Goal: Task Accomplishment & Management: Manage account settings

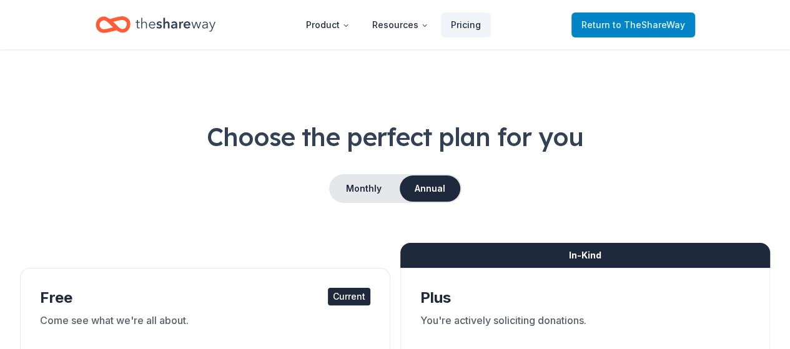
click at [642, 23] on span "to TheShareWay" at bounding box center [649, 24] width 72 height 11
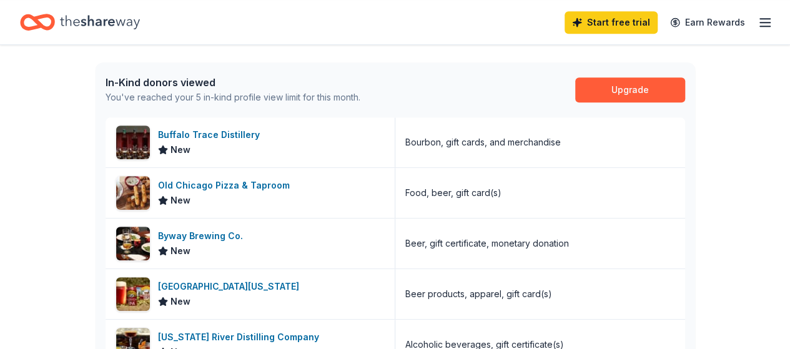
scroll to position [375, 0]
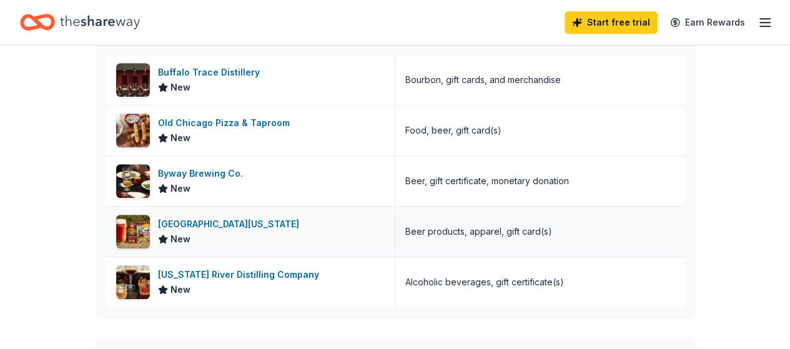
click at [204, 224] on div "[GEOGRAPHIC_DATA][US_STATE]" at bounding box center [231, 224] width 146 height 15
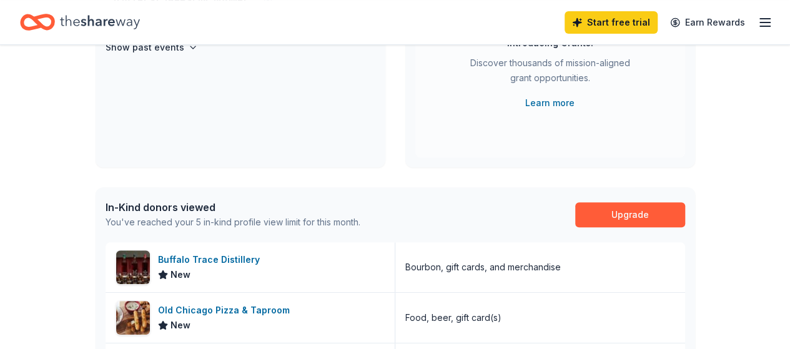
scroll to position [0, 0]
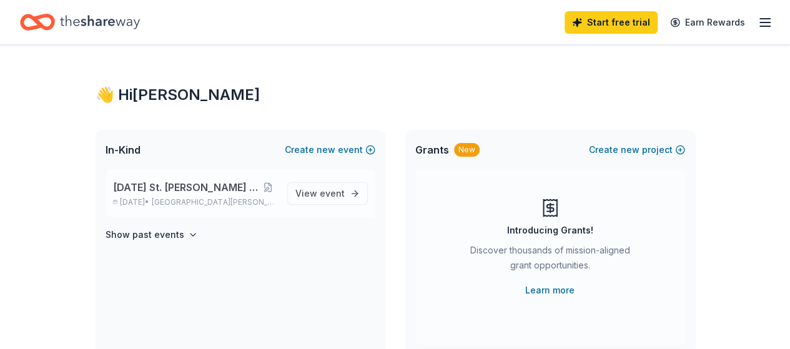
click at [222, 193] on span "[DATE] St. [PERSON_NAME] Golf Scramble" at bounding box center [186, 187] width 147 height 15
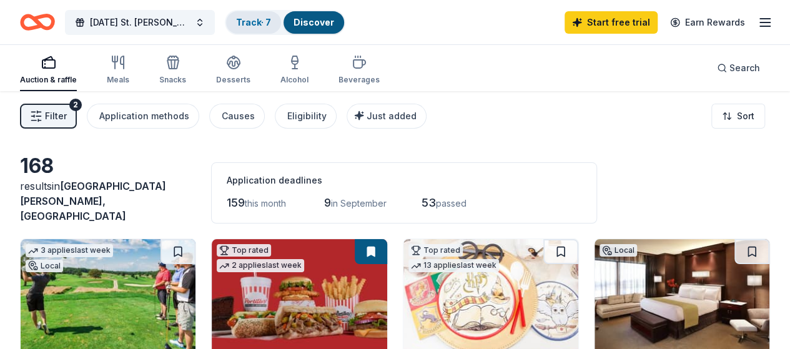
click at [271, 23] on link "Track · 7" at bounding box center [253, 22] width 35 height 11
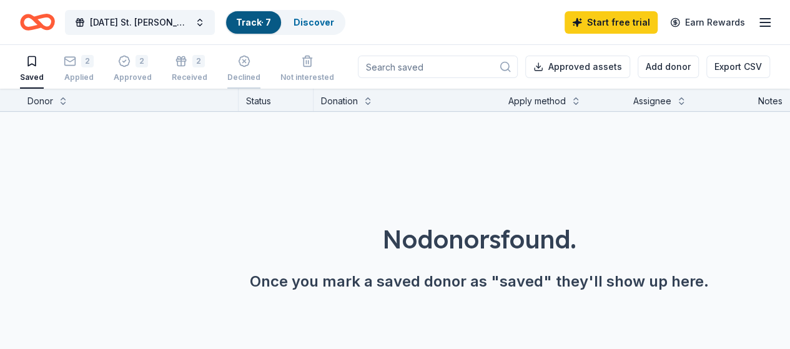
click at [242, 65] on icon "button" at bounding box center [244, 61] width 12 height 12
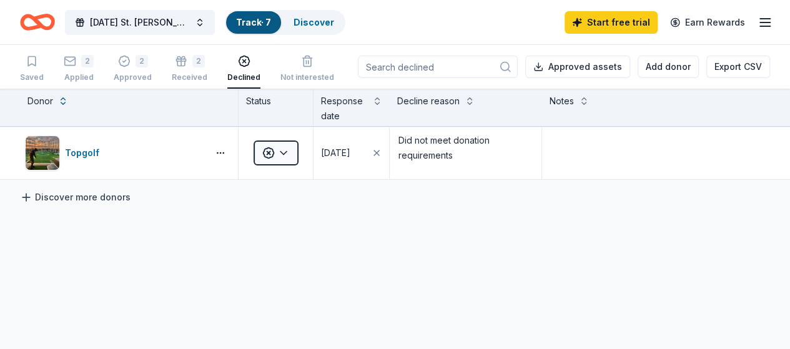
click at [101, 197] on link "Discover more donors" at bounding box center [75, 197] width 111 height 15
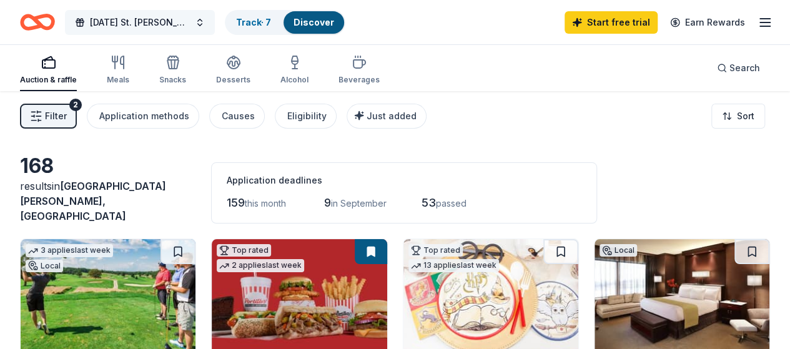
click at [189, 23] on span "[DATE] St. [PERSON_NAME] Golf Scramble" at bounding box center [140, 22] width 100 height 15
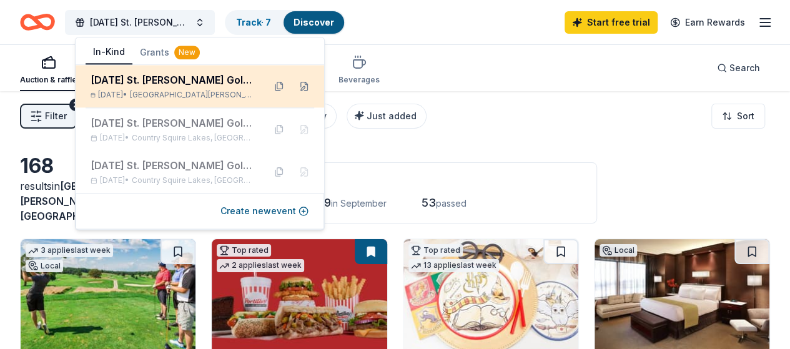
click at [184, 80] on div "[DATE] St. [PERSON_NAME] Golf Scramble" at bounding box center [173, 79] width 164 height 15
click at [179, 96] on span "[GEOGRAPHIC_DATA][PERSON_NAME], [GEOGRAPHIC_DATA]" at bounding box center [192, 95] width 124 height 10
click at [217, 82] on div "[DATE] St. [PERSON_NAME] Golf Scramble" at bounding box center [173, 79] width 164 height 15
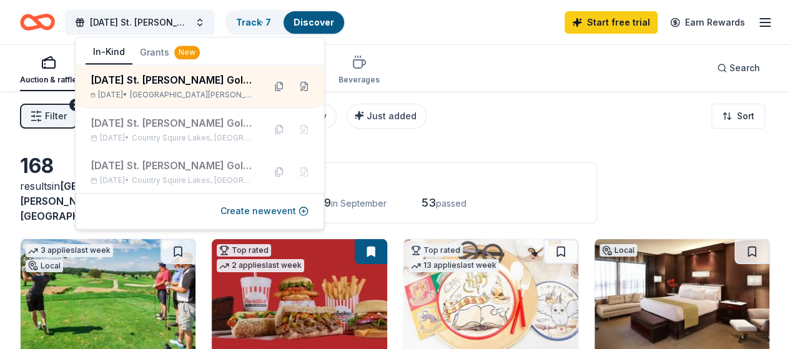
click at [122, 54] on button "In-Kind" at bounding box center [109, 53] width 47 height 24
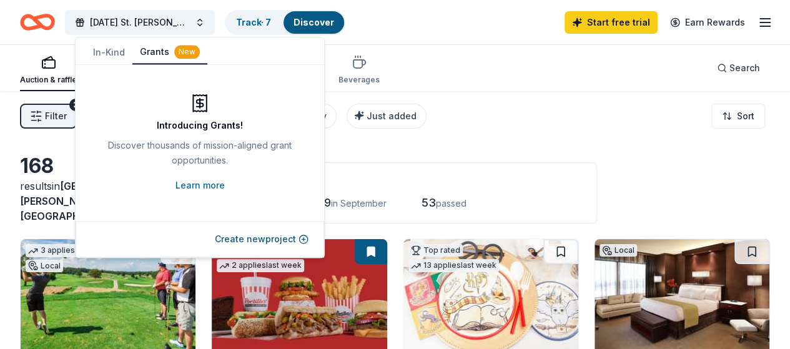
click at [166, 52] on button "Grants New" at bounding box center [169, 53] width 75 height 24
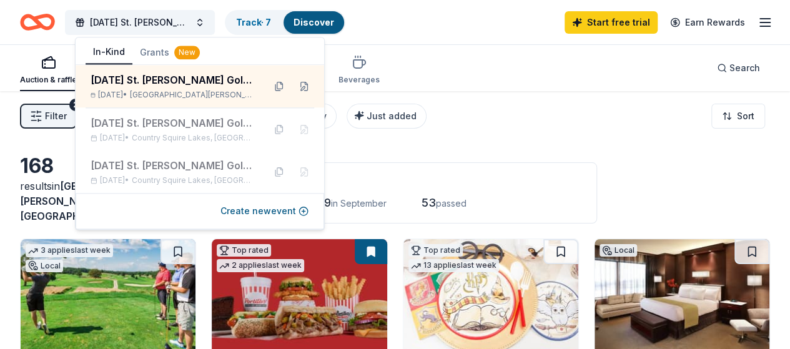
click at [129, 53] on button "In-Kind" at bounding box center [109, 53] width 47 height 24
click at [247, 24] on link "Track · 7" at bounding box center [253, 22] width 35 height 11
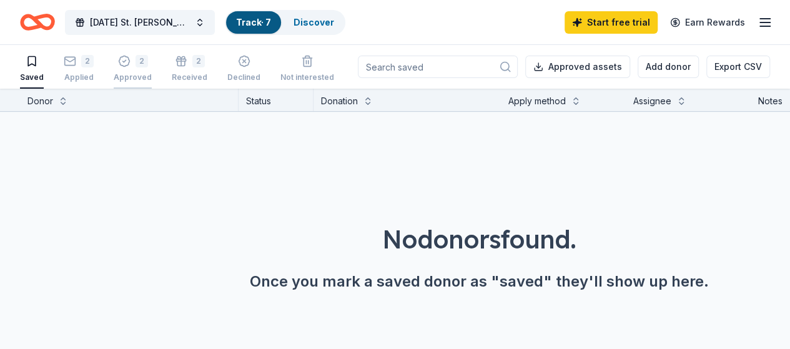
click at [145, 69] on div "2 Approved" at bounding box center [133, 68] width 38 height 27
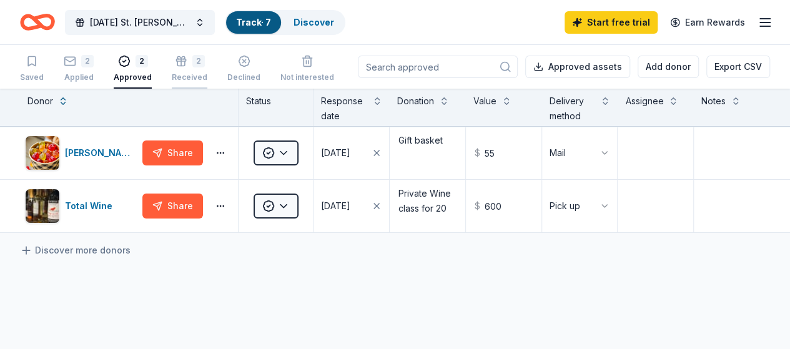
click at [201, 74] on div "Received" at bounding box center [190, 77] width 36 height 10
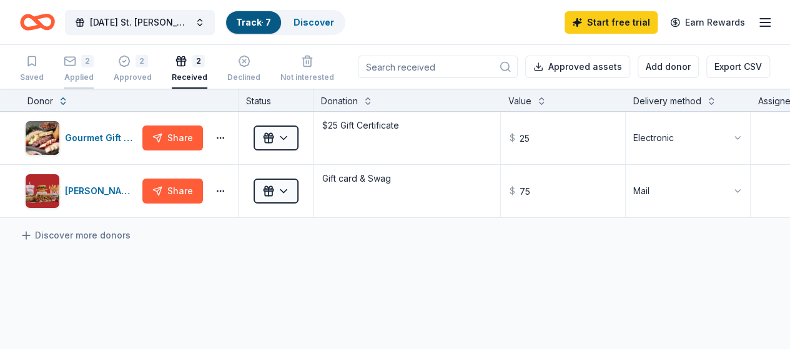
click at [90, 66] on div "2" at bounding box center [87, 61] width 12 height 12
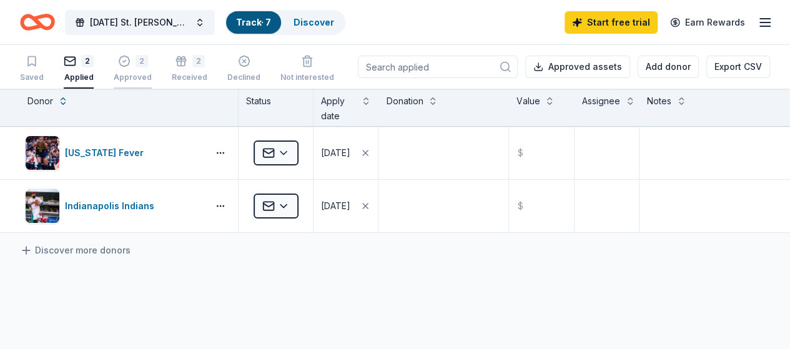
click at [145, 74] on div "Approved" at bounding box center [133, 77] width 38 height 10
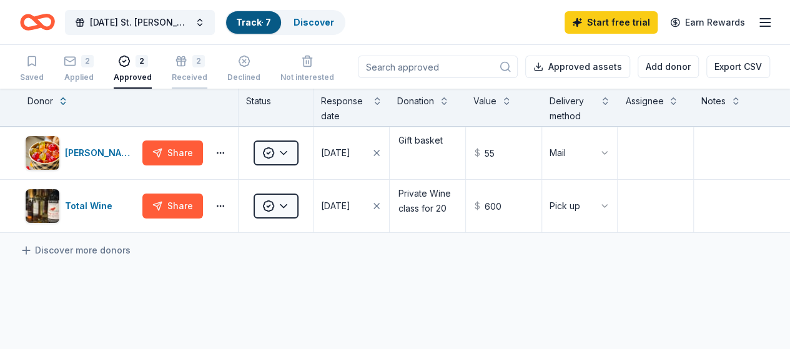
click at [185, 67] on div "2 Received" at bounding box center [190, 68] width 36 height 27
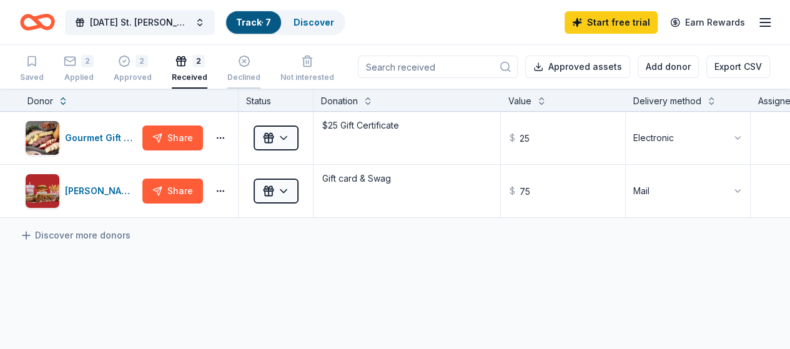
click at [247, 76] on div "Declined" at bounding box center [243, 77] width 33 height 10
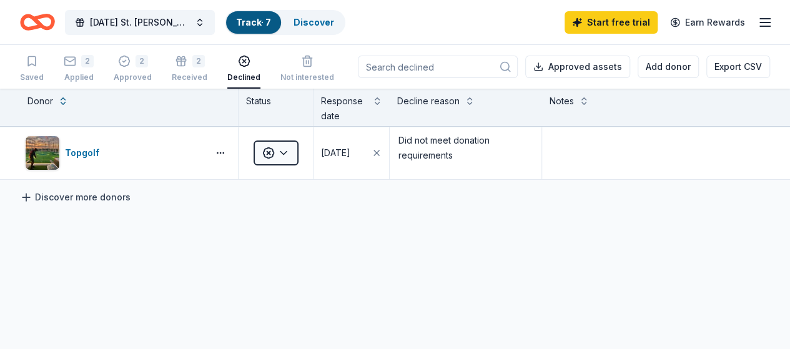
click at [111, 197] on link "Discover more donors" at bounding box center [75, 197] width 111 height 15
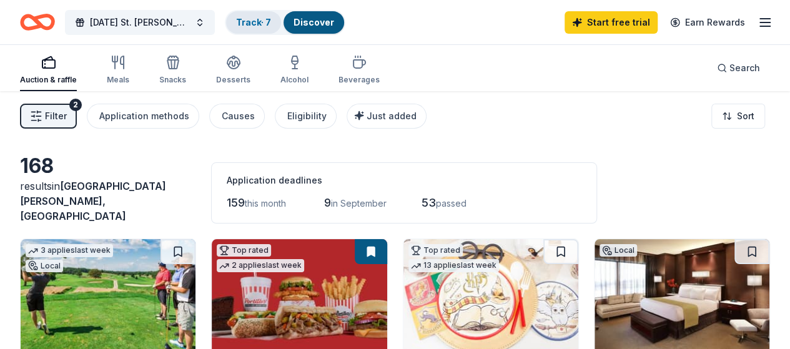
click at [254, 21] on link "Track · 7" at bounding box center [253, 22] width 35 height 11
click at [170, 27] on span "[DATE] St. [PERSON_NAME] Golf Scramble" at bounding box center [140, 22] width 100 height 15
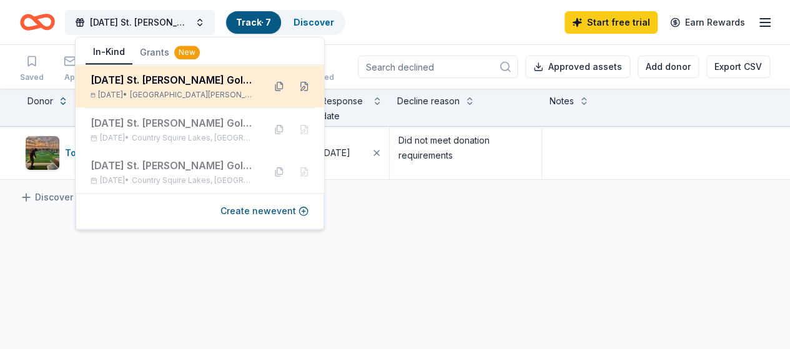
click at [246, 87] on div "[DATE] St. [PERSON_NAME] Golf Scramble [DATE] • [GEOGRAPHIC_DATA][PERSON_NAME],…" at bounding box center [173, 85] width 164 height 27
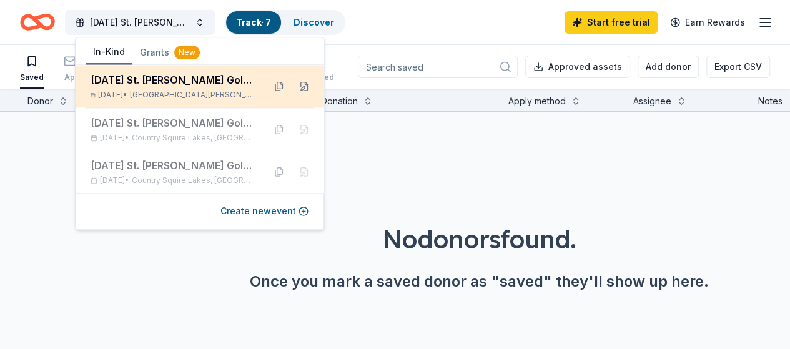
click at [220, 83] on div "[DATE] St. [PERSON_NAME] Golf Scramble" at bounding box center [173, 79] width 164 height 15
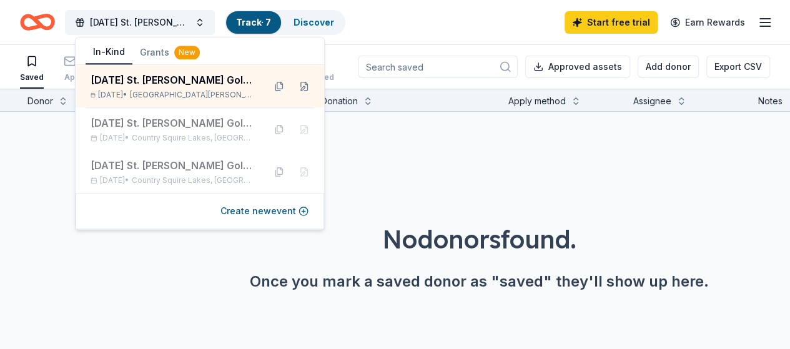
click at [119, 50] on button "In-Kind" at bounding box center [109, 53] width 47 height 24
click at [353, 147] on div "No donors found. Once you mark a saved donor as "saved" they'll show up here." at bounding box center [479, 222] width 790 height 220
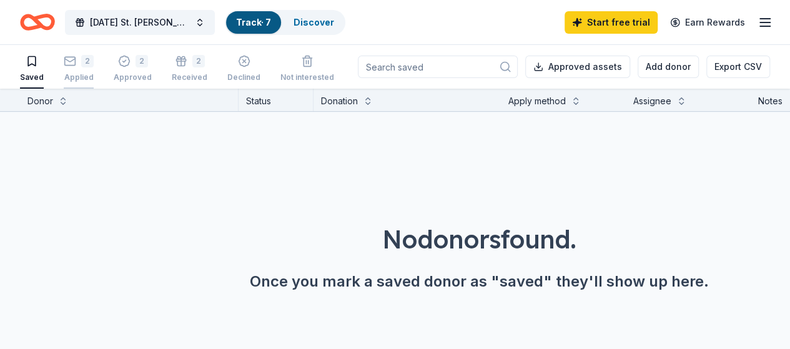
click at [81, 72] on div "Applied" at bounding box center [79, 77] width 30 height 10
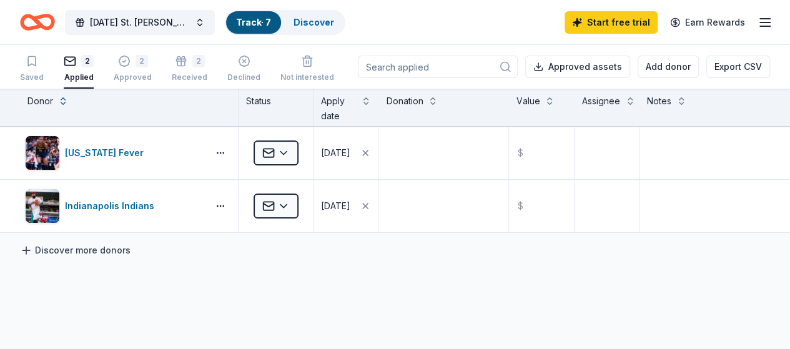
click at [77, 247] on link "Discover more donors" at bounding box center [75, 250] width 111 height 15
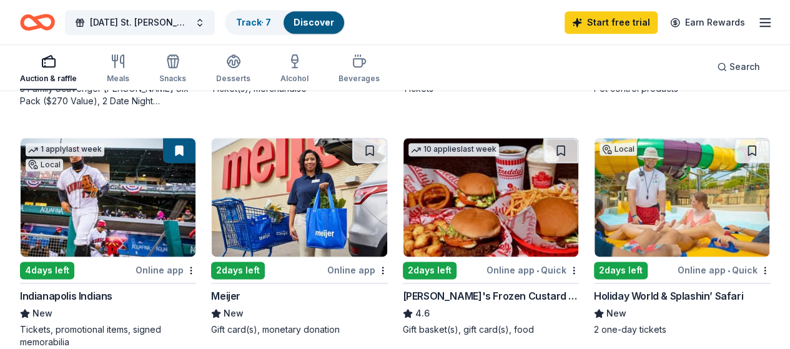
scroll to position [874, 0]
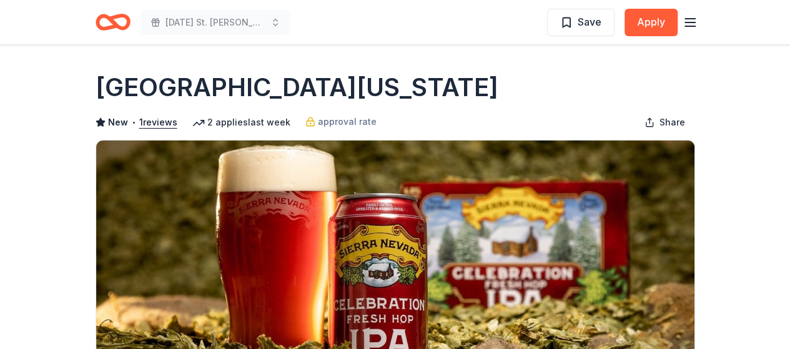
click at [688, 24] on icon "button" at bounding box center [689, 22] width 15 height 15
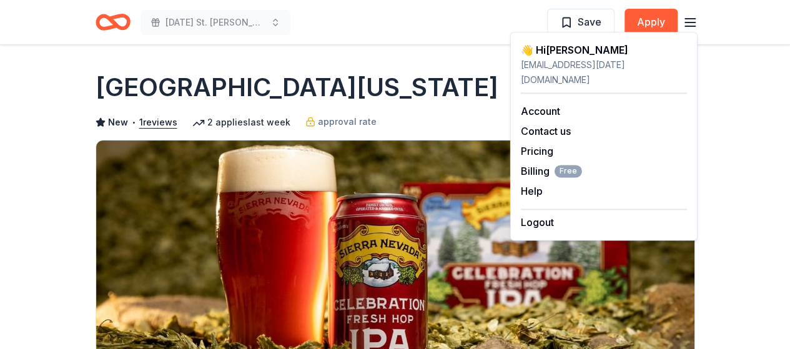
click at [530, 53] on div "👋 Hi Lisa" at bounding box center [604, 49] width 166 height 15
click at [573, 59] on div "lgrose@ascension.org" at bounding box center [604, 72] width 166 height 30
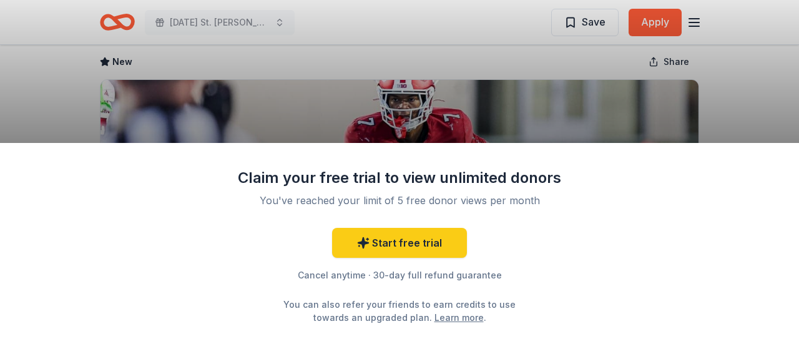
scroll to position [62, 0]
